Goal: Information Seeking & Learning: Learn about a topic

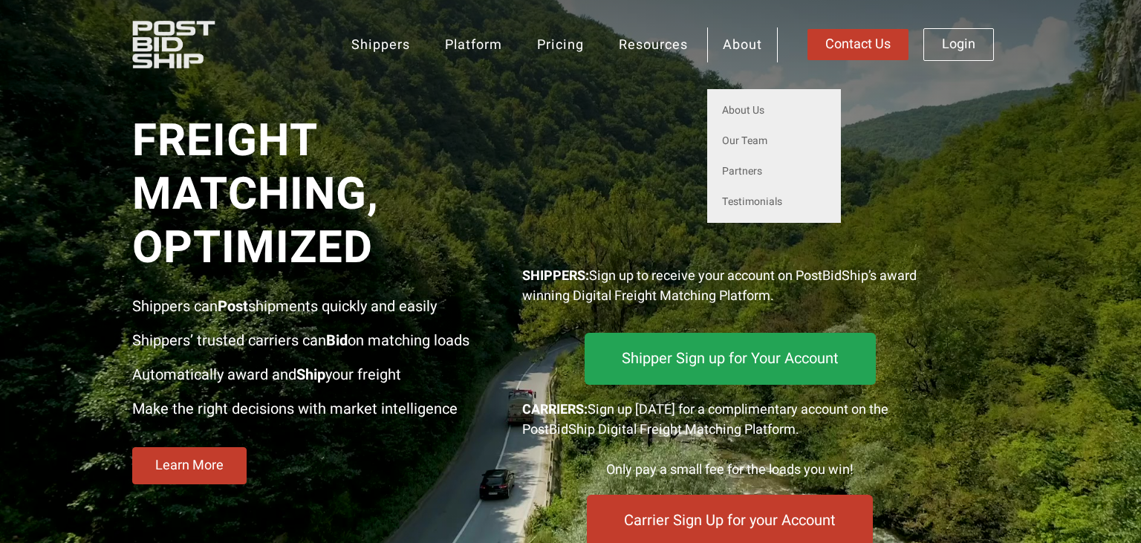
click at [734, 40] on link "About" at bounding box center [742, 44] width 71 height 35
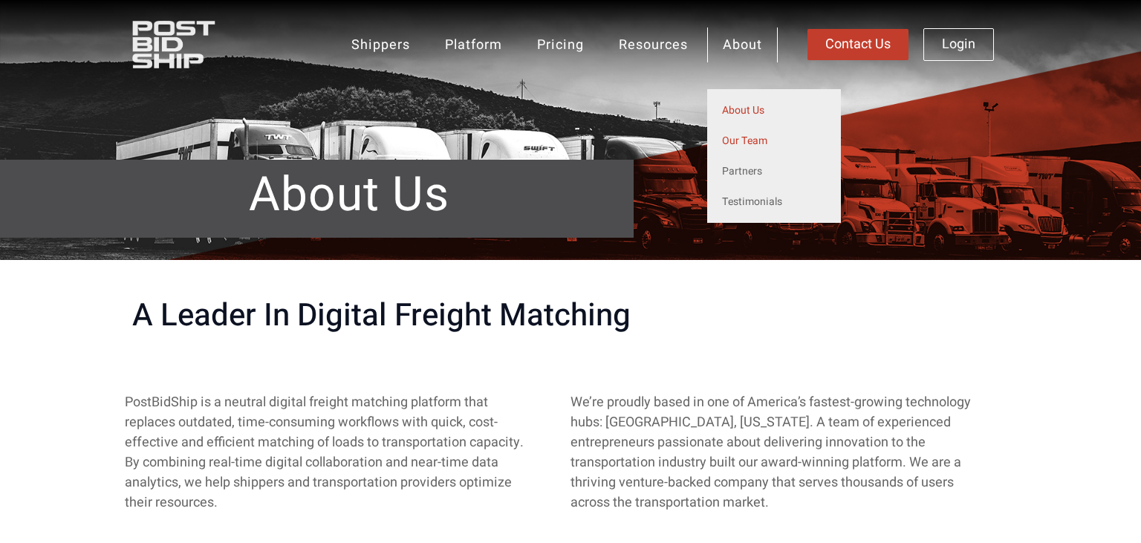
click at [738, 142] on link "Our Team" at bounding box center [774, 141] width 134 height 30
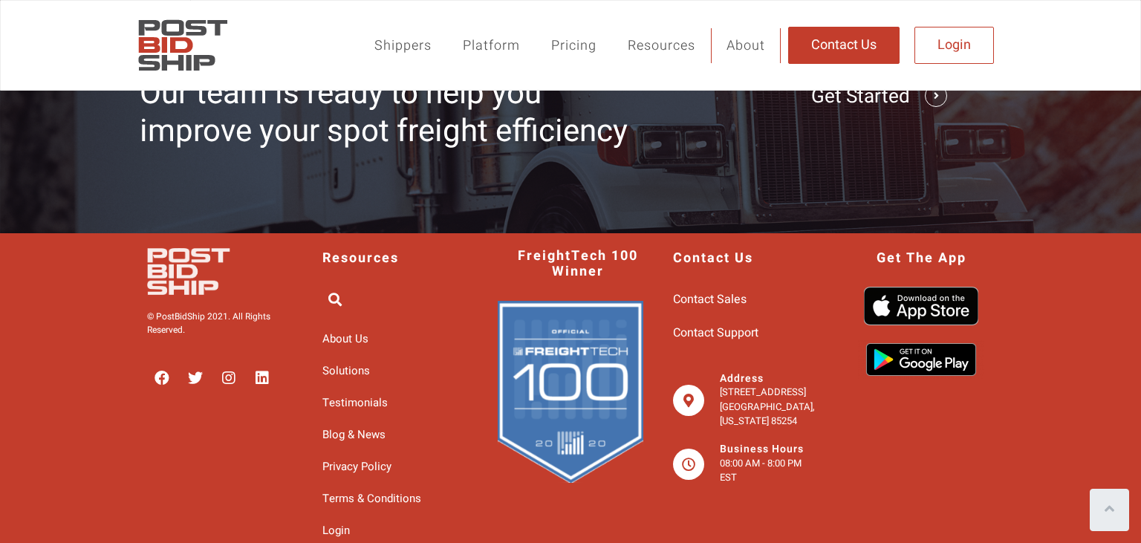
scroll to position [748, 0]
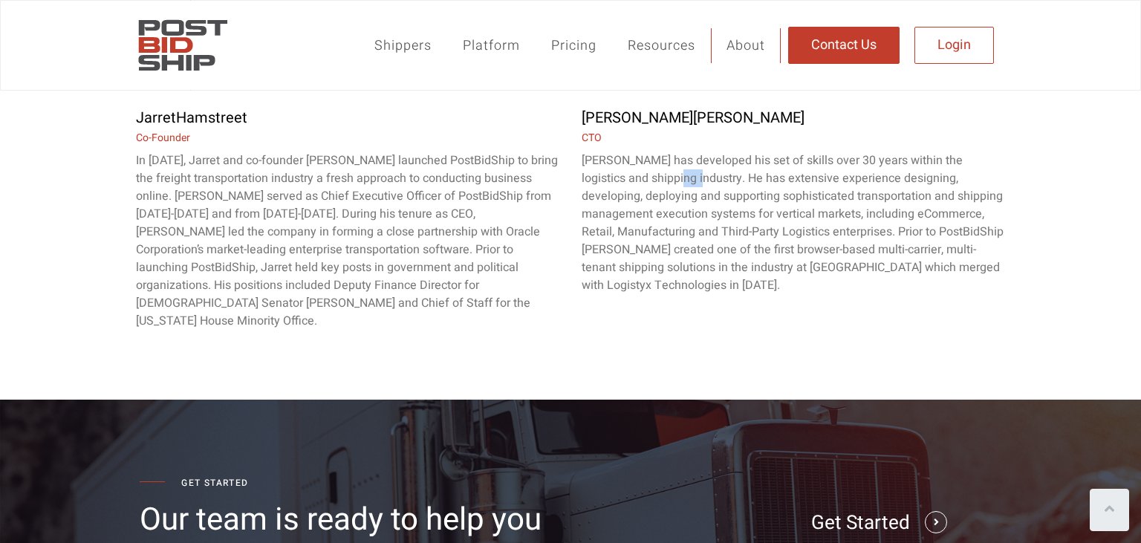
drag, startPoint x: 646, startPoint y: 172, endPoint x: 736, endPoint y: 177, distance: 89.3
click at [736, 177] on p "Michael has developed his set of skills over 30 years within the logistics and …" at bounding box center [794, 223] width 424 height 143
click at [766, 182] on p "Michael has developed his set of skills over 30 years within the logistics and …" at bounding box center [794, 223] width 424 height 143
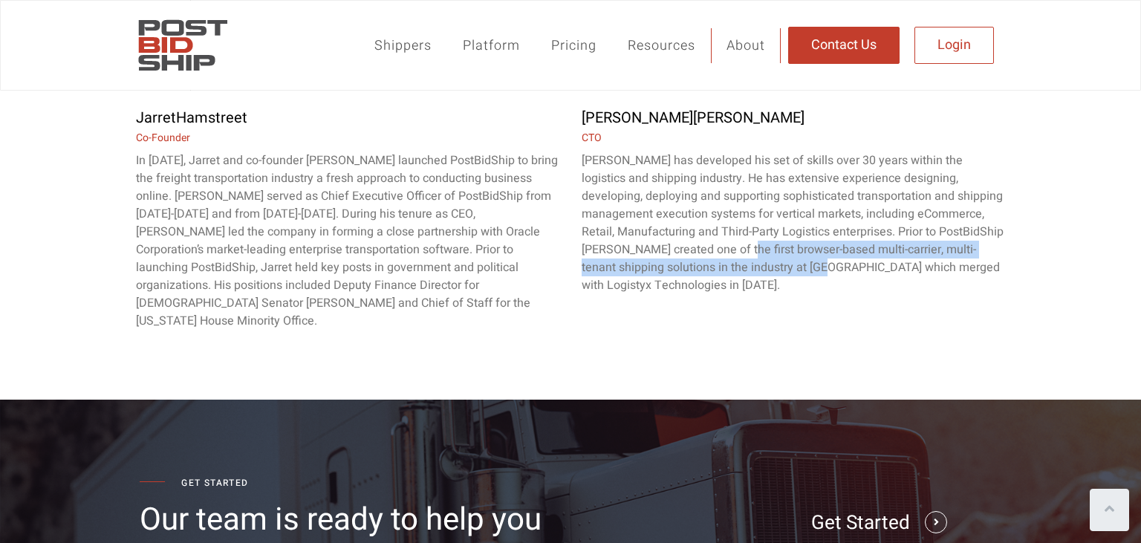
drag, startPoint x: 773, startPoint y: 254, endPoint x: 860, endPoint y: 261, distance: 87.2
click at [858, 260] on p "Michael has developed his set of skills over 30 years within the logistics and …" at bounding box center [794, 223] width 424 height 143
click at [860, 262] on p "Michael has developed his set of skills over 30 years within the logistics and …" at bounding box center [794, 223] width 424 height 143
